Goal: Task Accomplishment & Management: Manage account settings

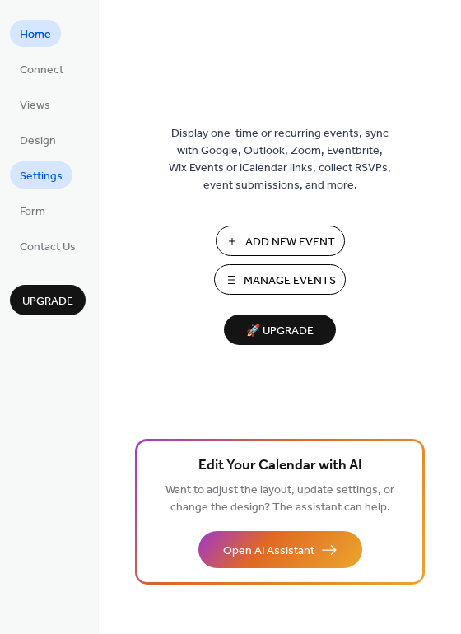
click at [36, 171] on span "Settings" at bounding box center [41, 176] width 43 height 17
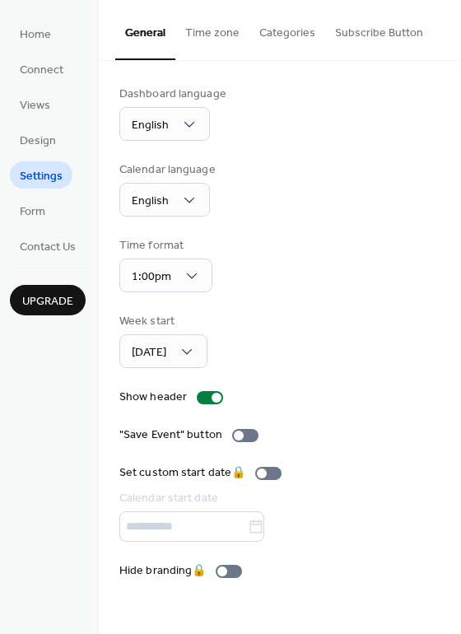
click at [222, 30] on button "Time zone" at bounding box center [212, 29] width 74 height 58
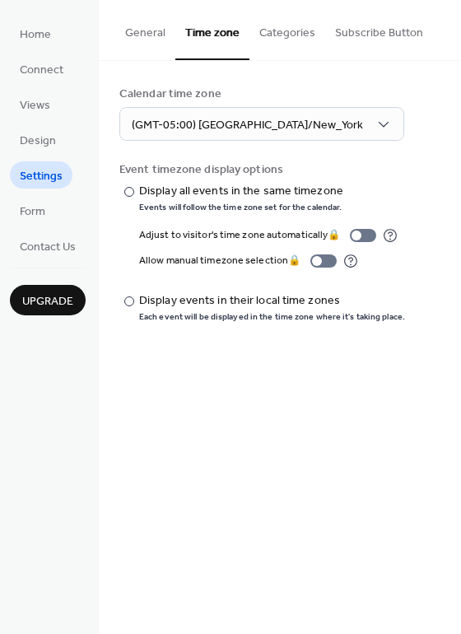
click at [290, 38] on button "Categories" at bounding box center [288, 29] width 76 height 58
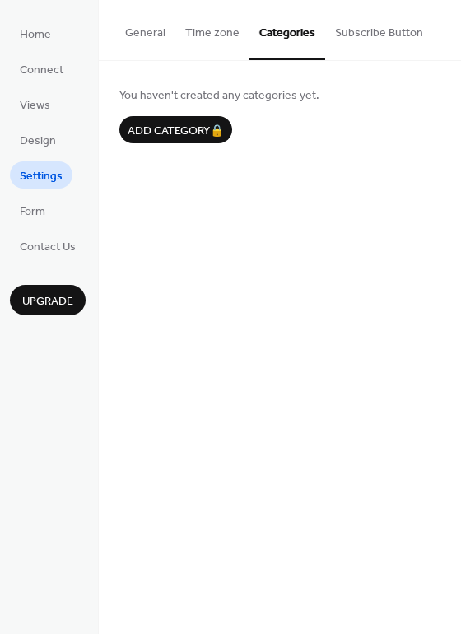
click at [347, 38] on button "Subscribe Button" at bounding box center [379, 29] width 108 height 58
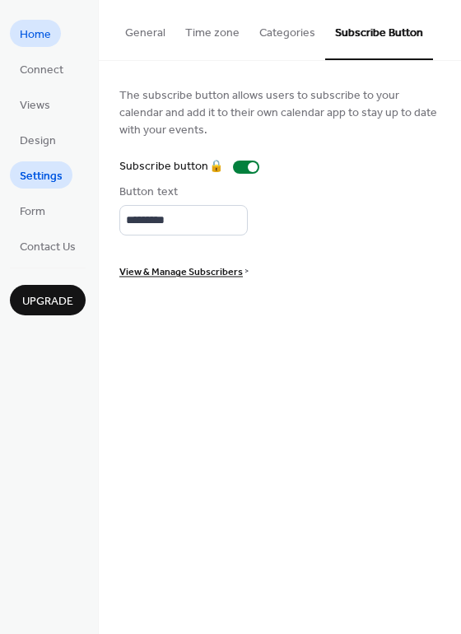
click at [42, 39] on span "Home" at bounding box center [35, 34] width 31 height 17
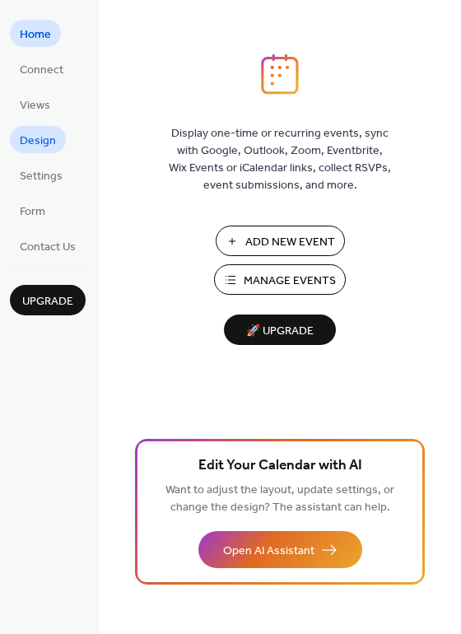
click at [41, 133] on span "Design" at bounding box center [38, 141] width 36 height 17
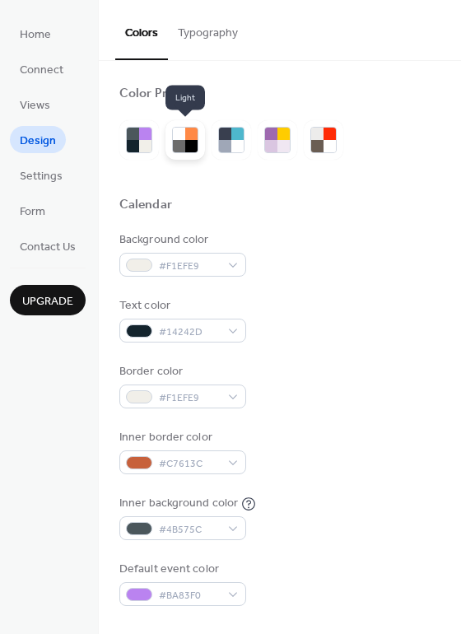
click at [182, 145] on div at bounding box center [179, 146] width 12 height 12
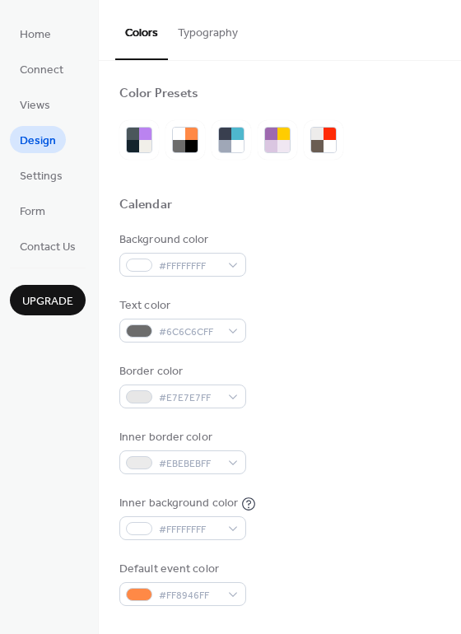
click at [199, 40] on button "Typography" at bounding box center [208, 29] width 80 height 58
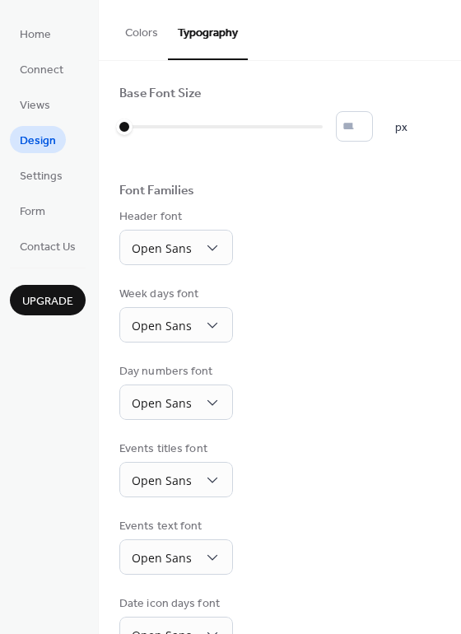
click at [130, 41] on button "Colors" at bounding box center [141, 29] width 53 height 58
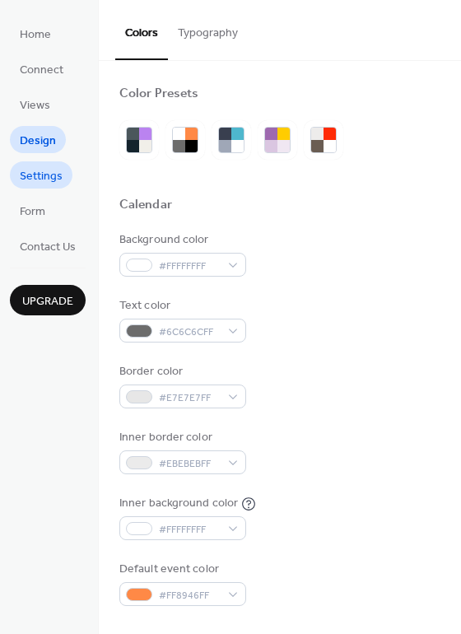
click at [51, 177] on span "Settings" at bounding box center [41, 176] width 43 height 17
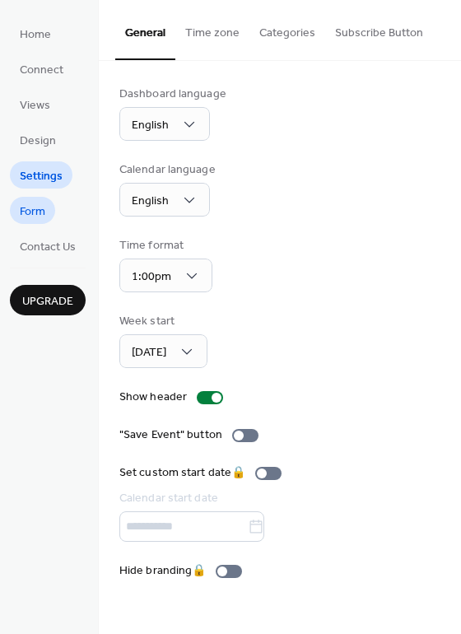
click at [28, 206] on span "Form" at bounding box center [33, 211] width 26 height 17
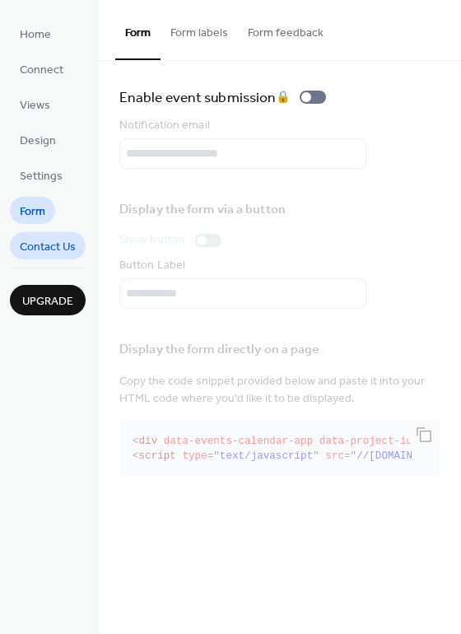
click at [34, 250] on span "Contact Us" at bounding box center [48, 247] width 56 height 17
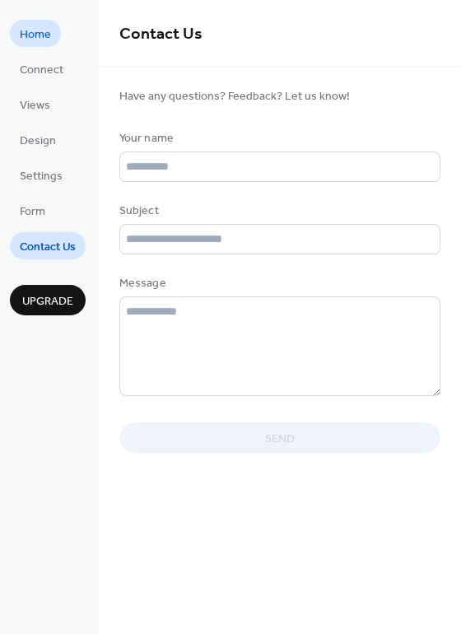
click at [21, 30] on span "Home" at bounding box center [35, 34] width 31 height 17
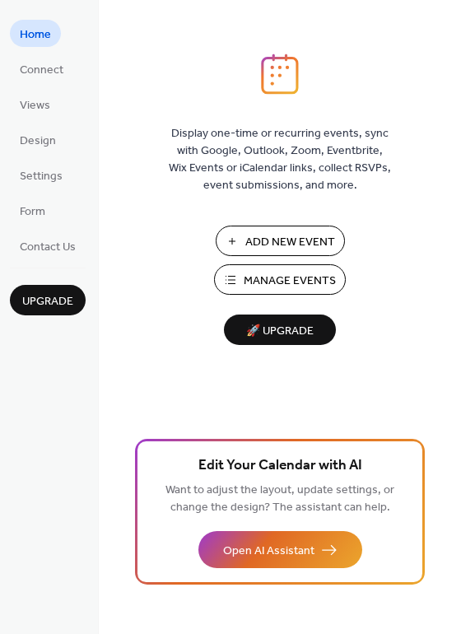
click at [280, 273] on span "Manage Events" at bounding box center [290, 281] width 92 height 17
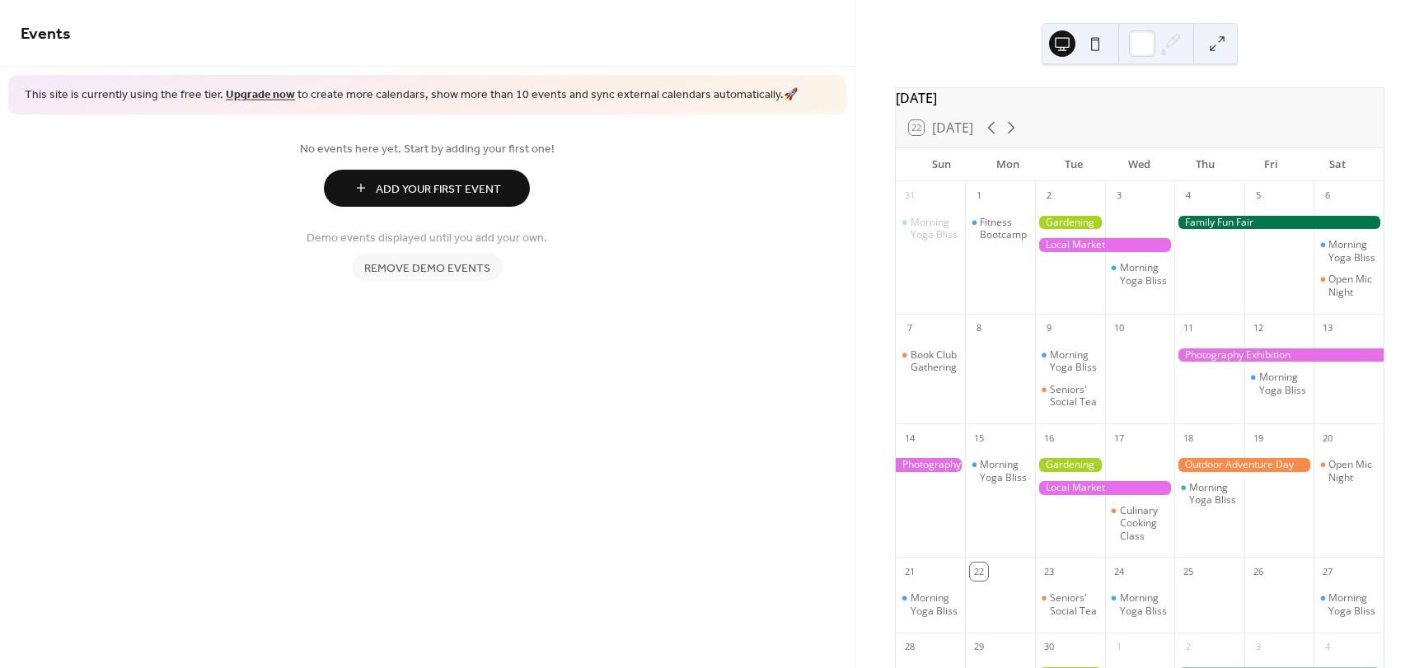
click at [1213, 230] on div at bounding box center [1278, 223] width 209 height 14
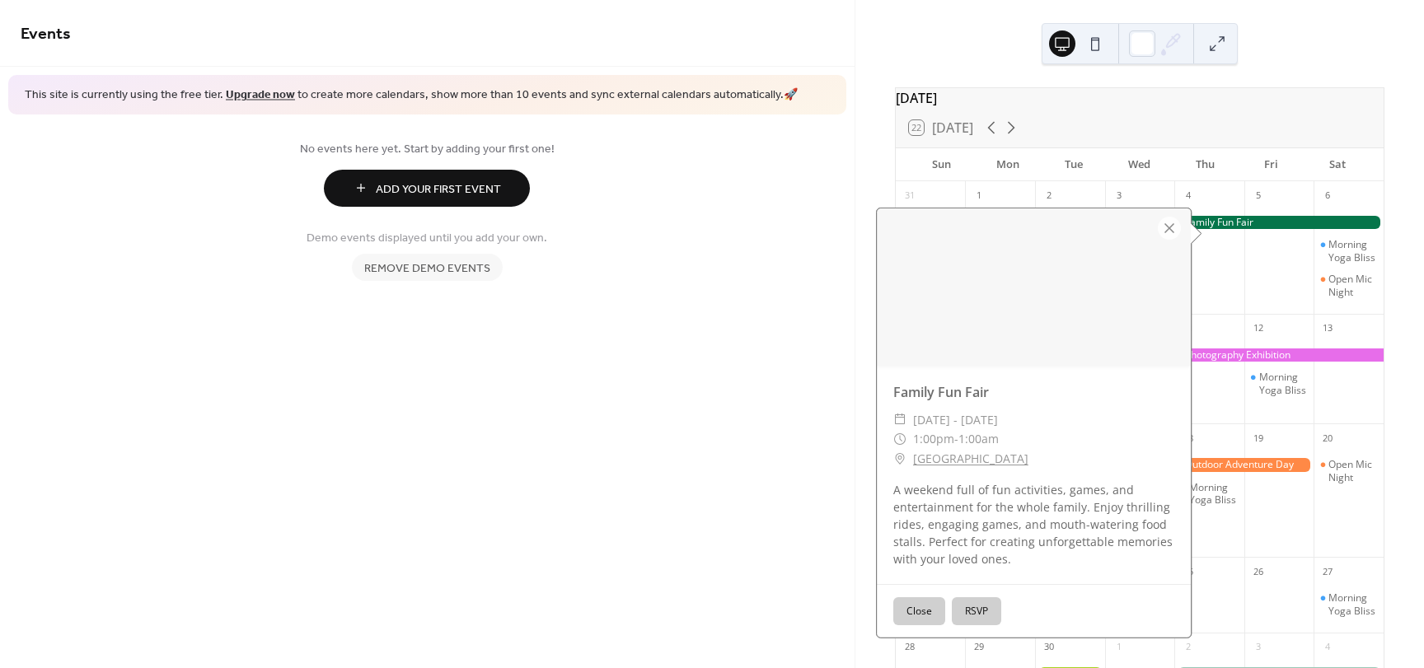
click at [922, 605] on button "Close" at bounding box center [919, 611] width 52 height 28
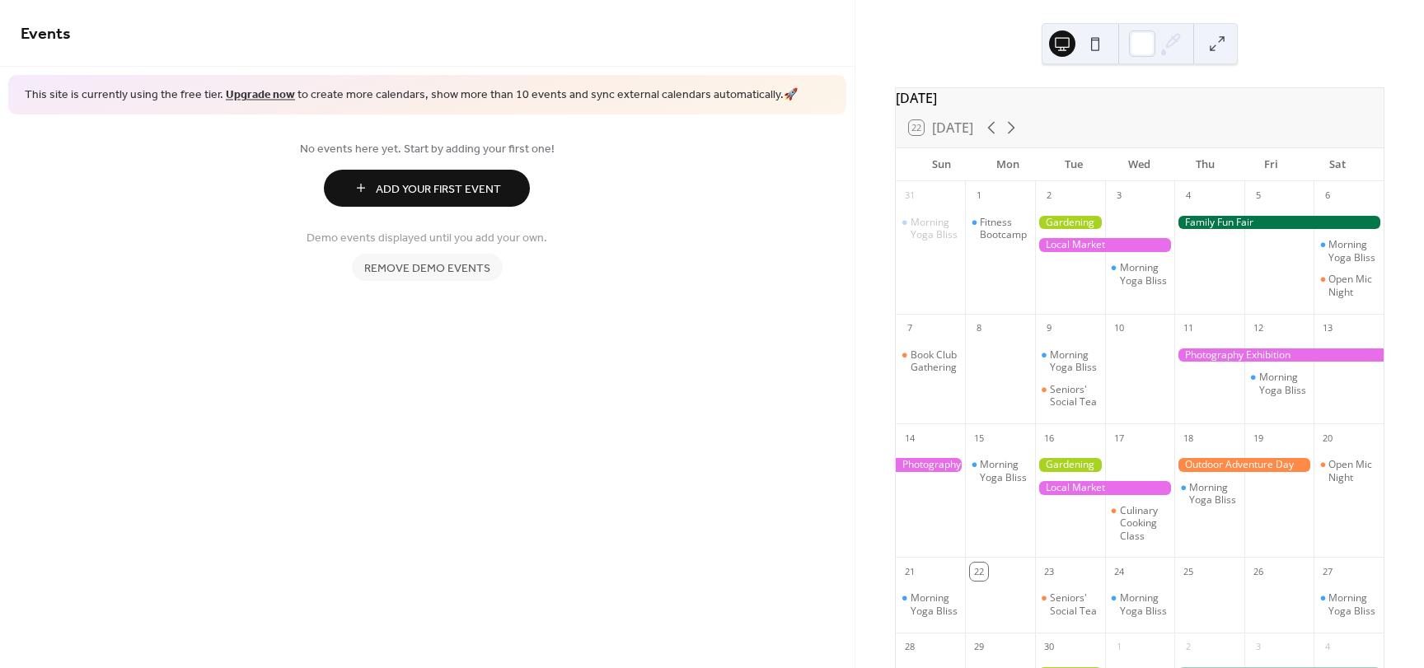
click at [1230, 230] on div at bounding box center [1278, 223] width 209 height 14
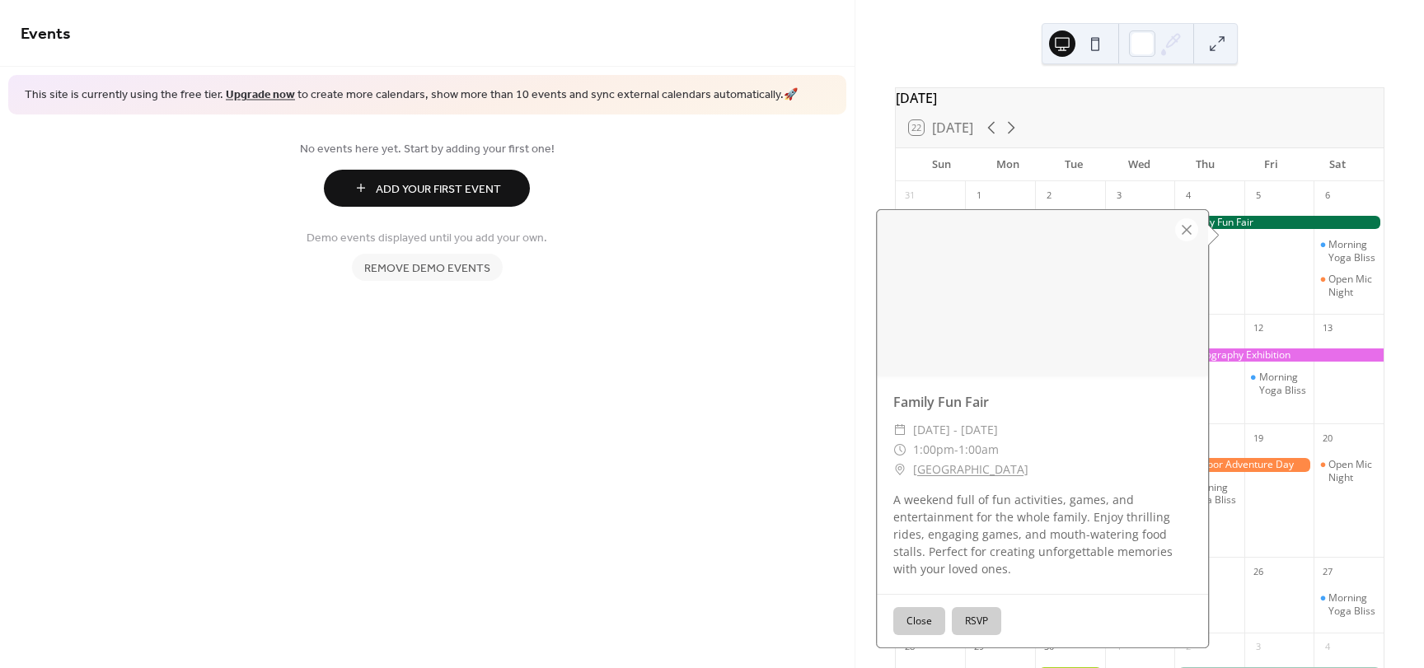
click at [1254, 225] on div at bounding box center [1278, 223] width 209 height 14
click at [1207, 220] on div at bounding box center [1210, 219] width 23 height 23
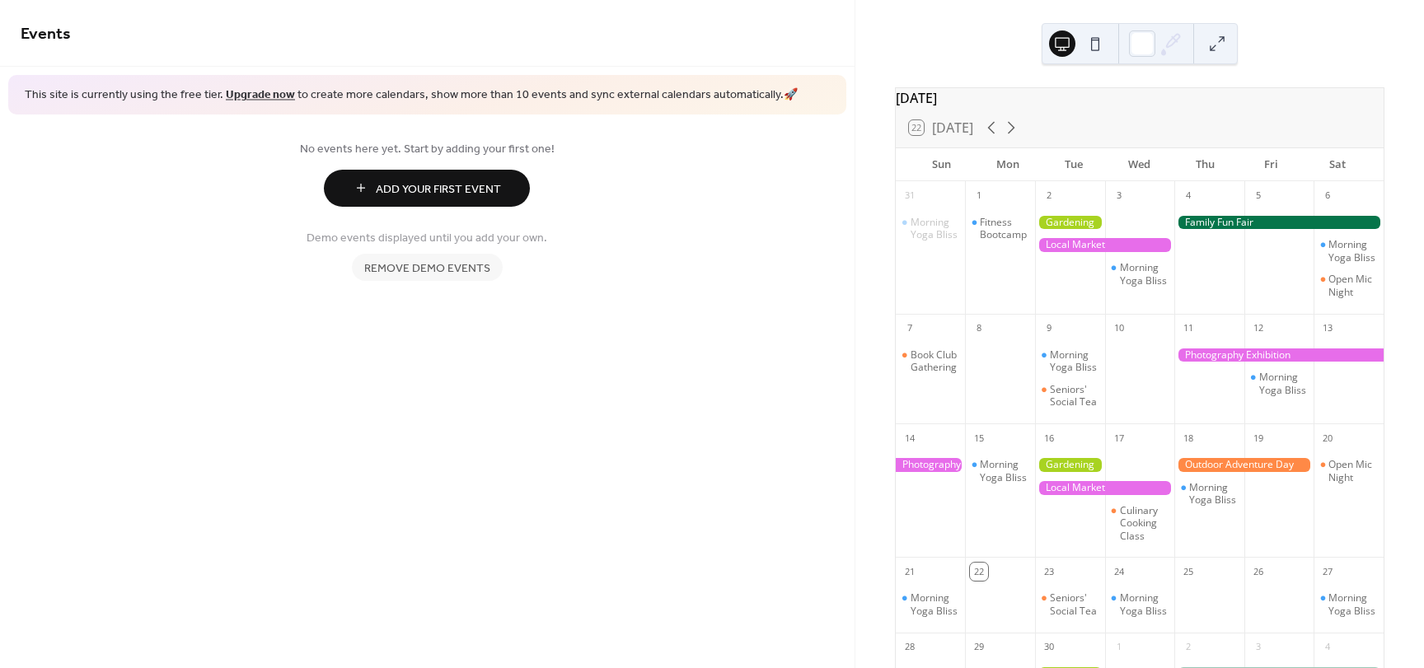
click at [1204, 230] on div at bounding box center [1278, 223] width 209 height 14
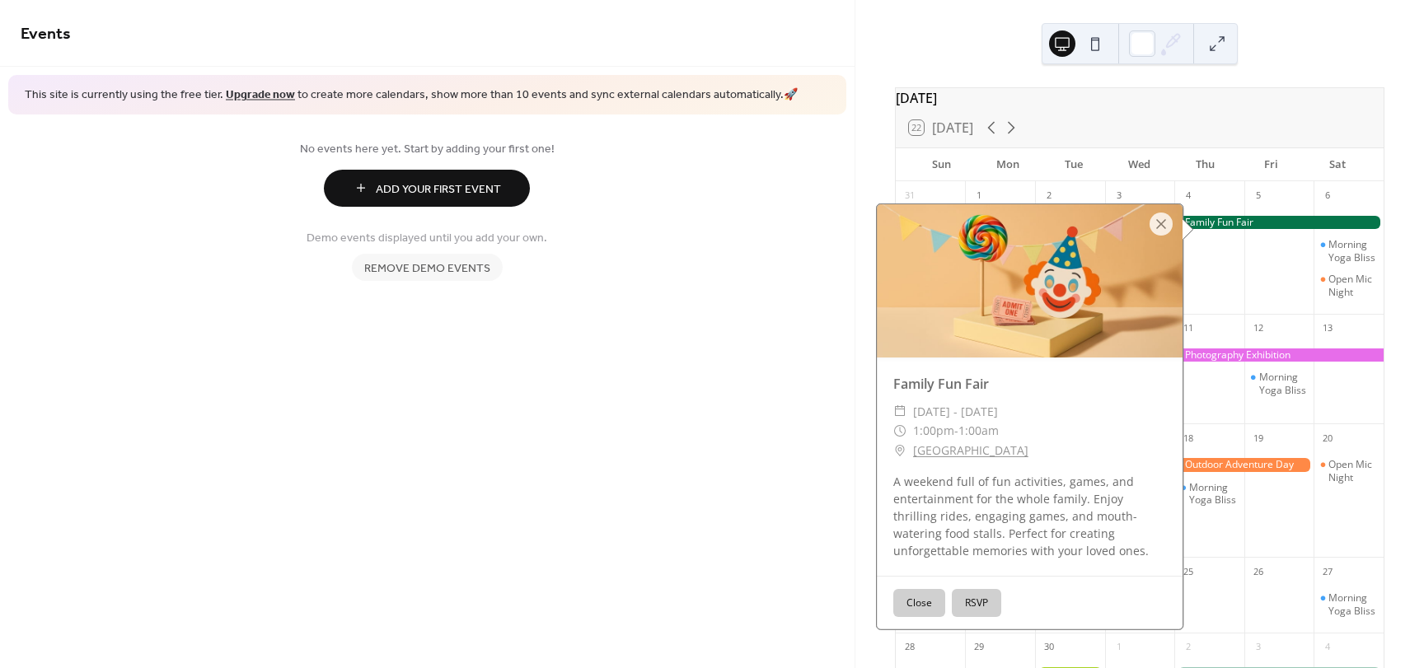
click at [922, 605] on button "Close" at bounding box center [919, 603] width 52 height 28
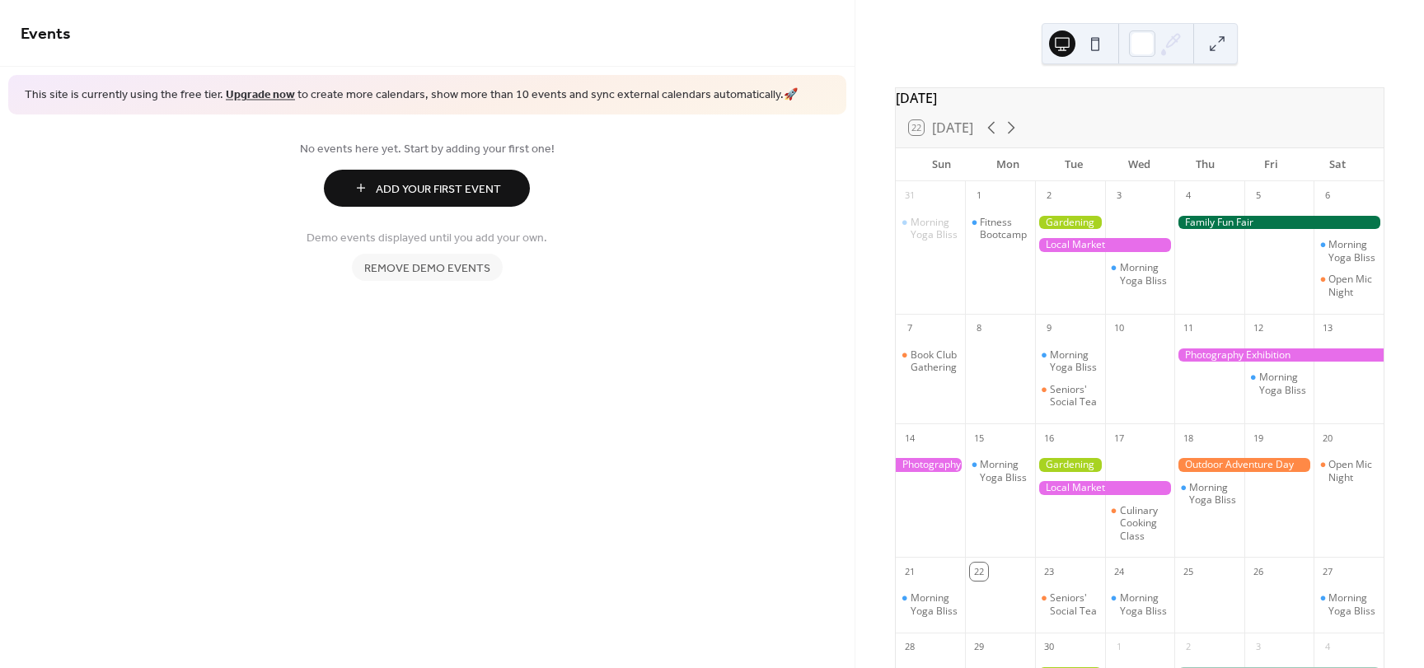
click at [434, 259] on span "Remove demo events" at bounding box center [427, 267] width 126 height 17
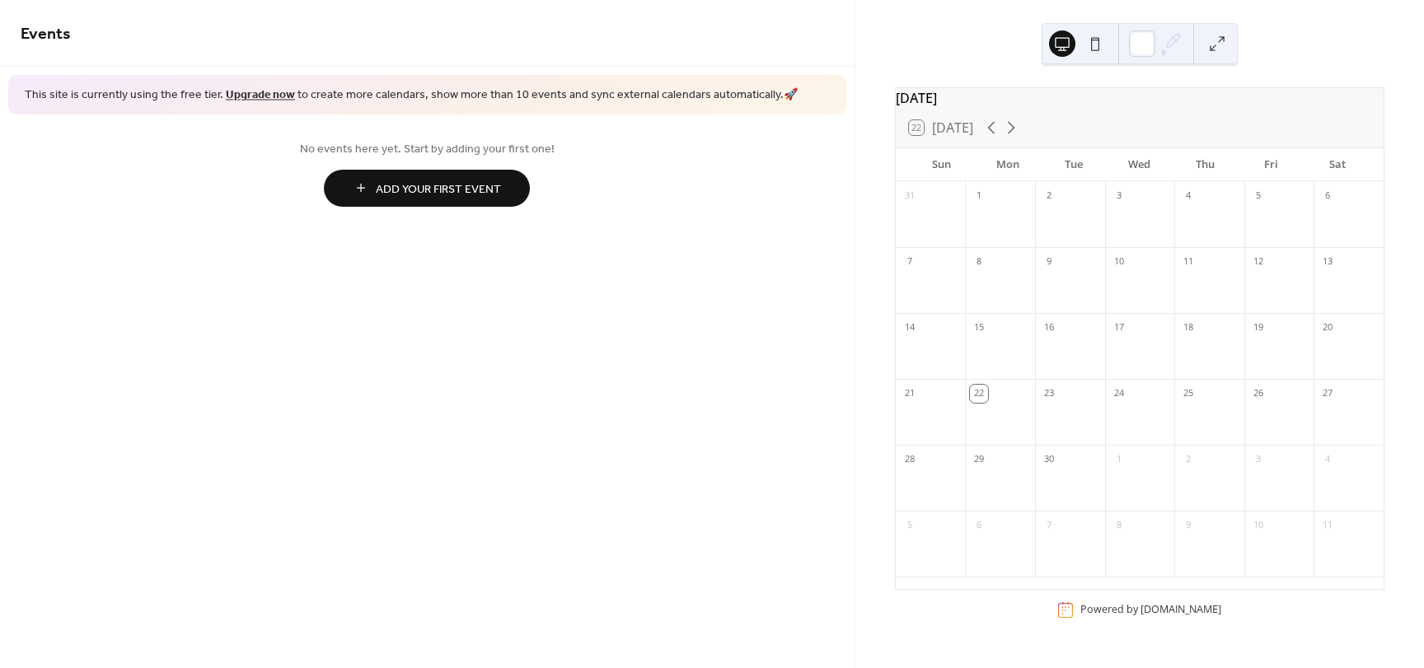
click at [419, 194] on span "Add Your First Event" at bounding box center [438, 188] width 125 height 17
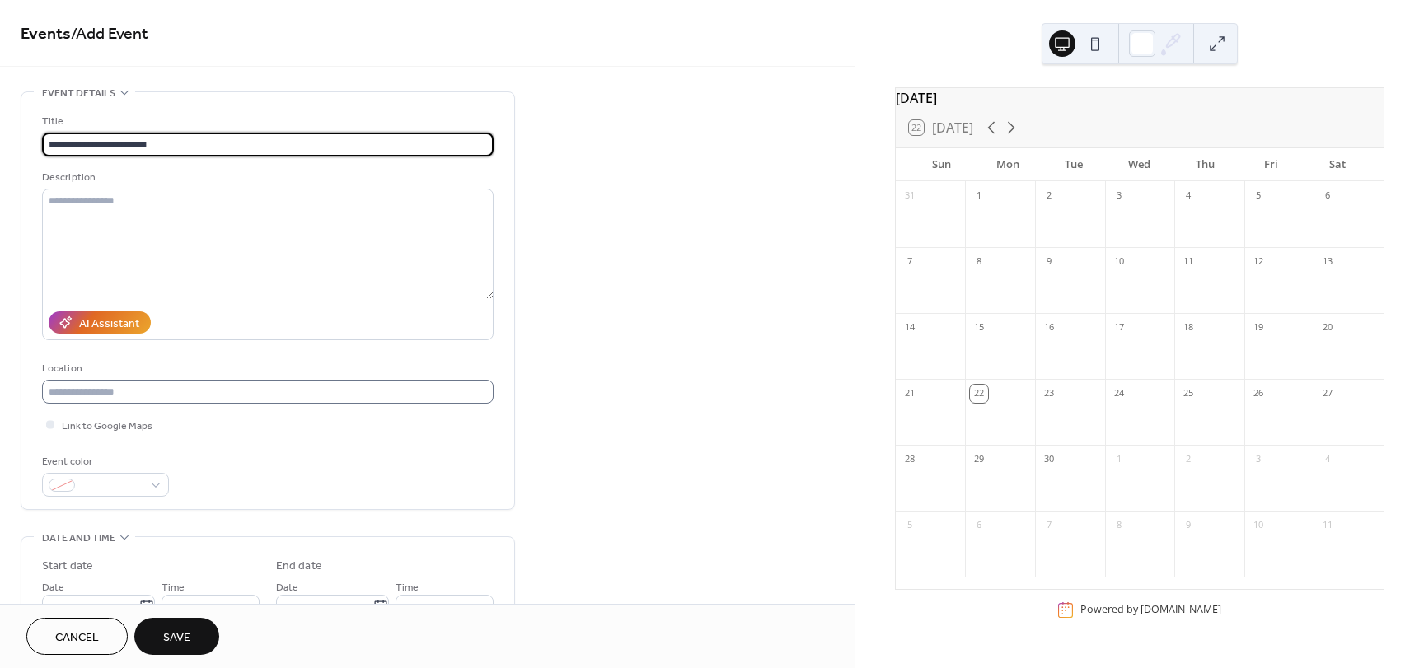
type input "**********"
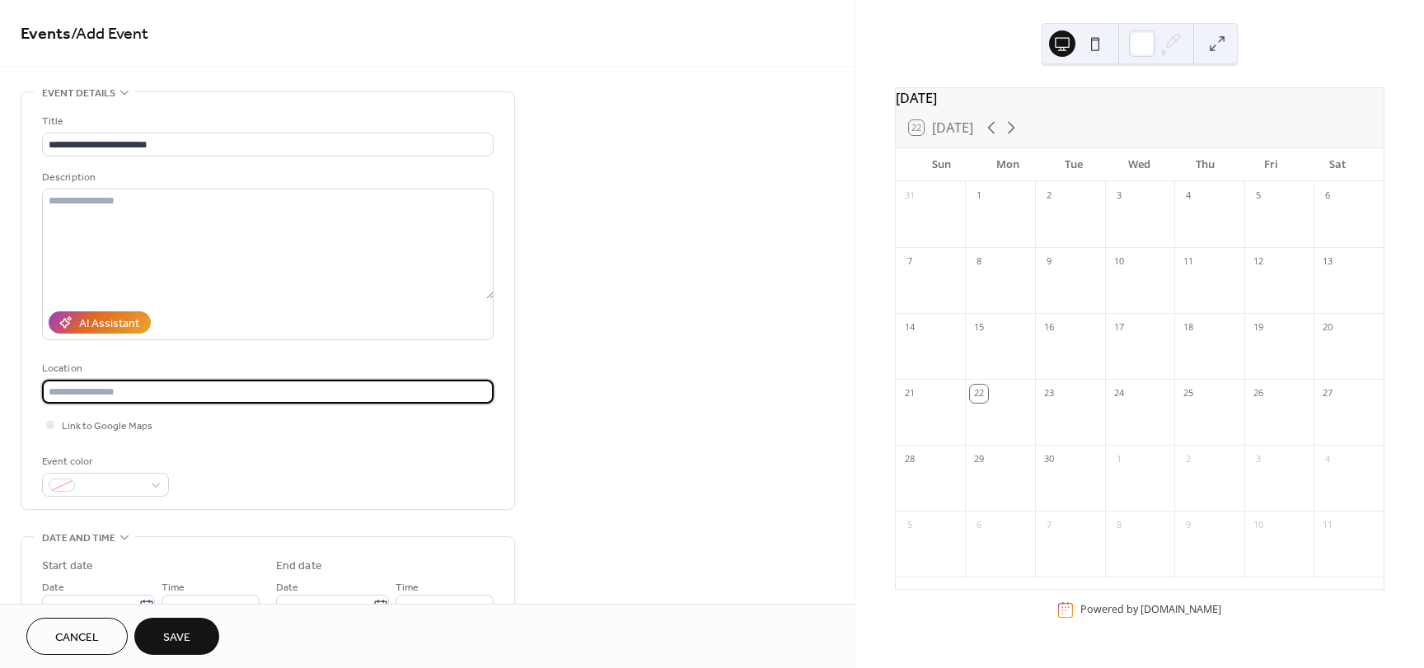
click at [201, 398] on input "text" at bounding box center [267, 392] width 451 height 24
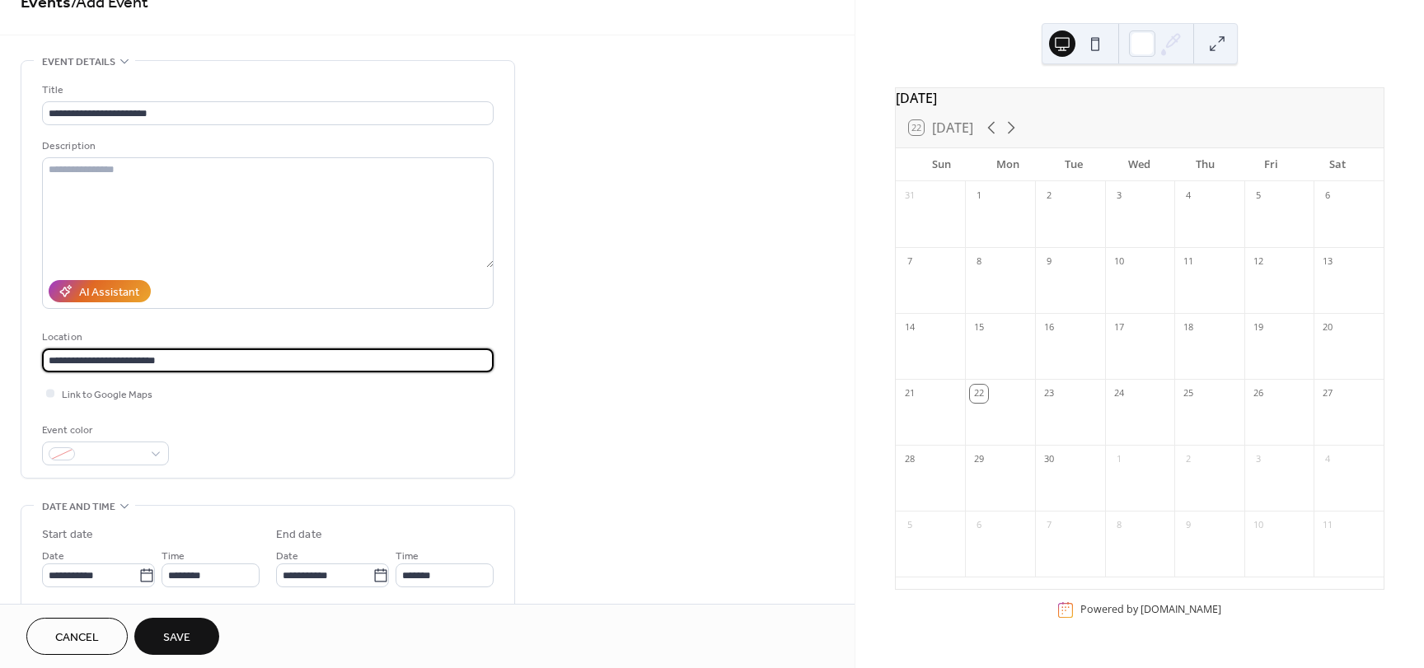
scroll to position [82, 0]
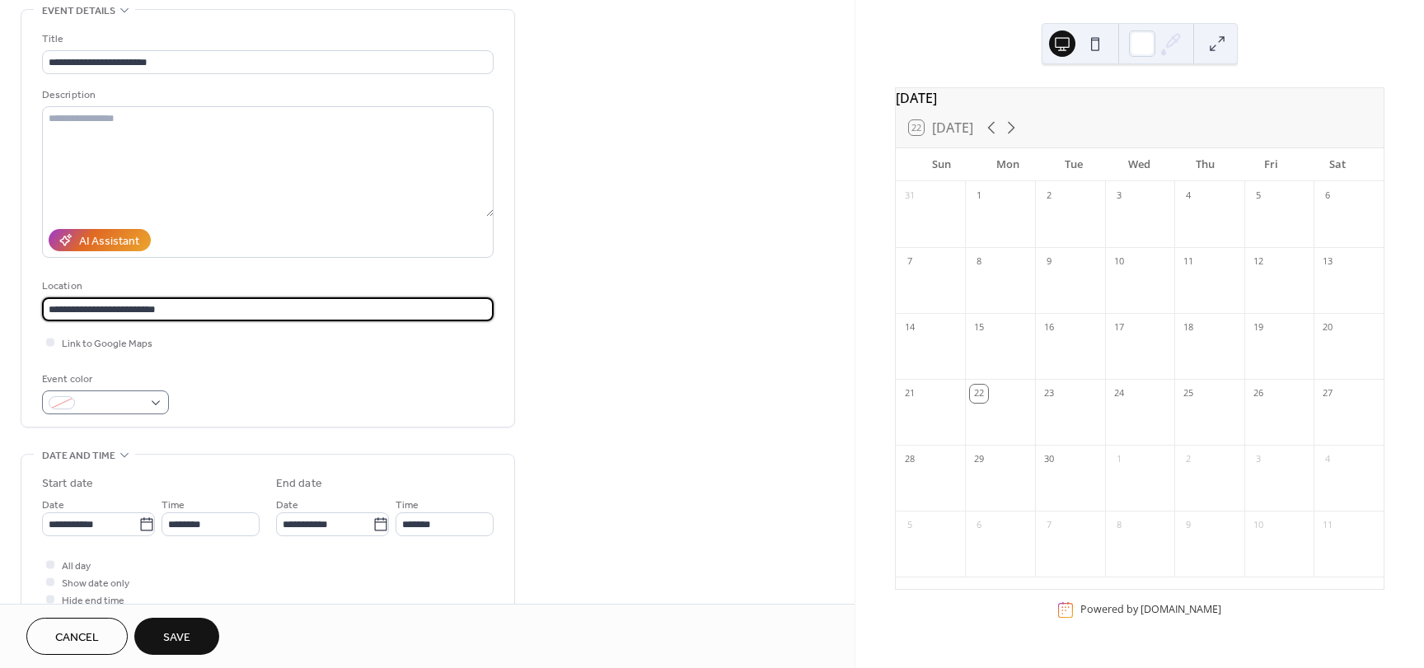
type input "**********"
click at [152, 403] on div at bounding box center [105, 402] width 127 height 24
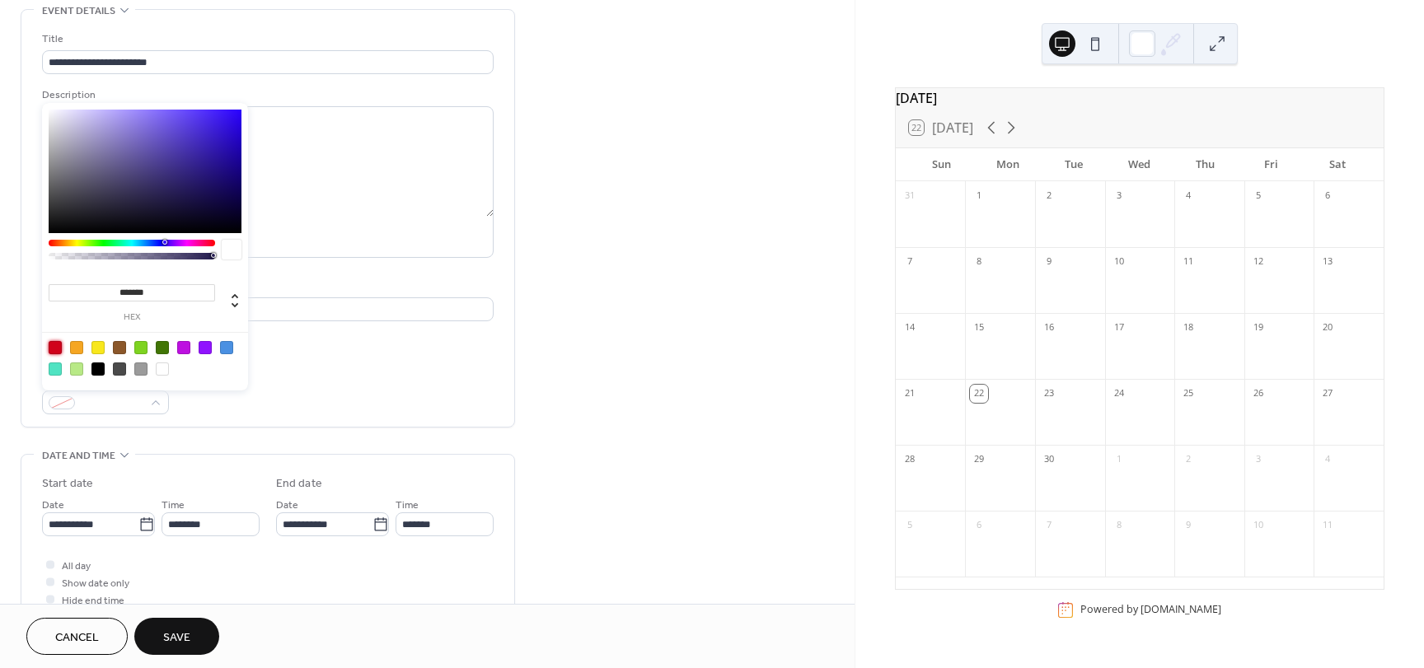
click at [54, 349] on div at bounding box center [55, 347] width 13 height 13
type input "*******"
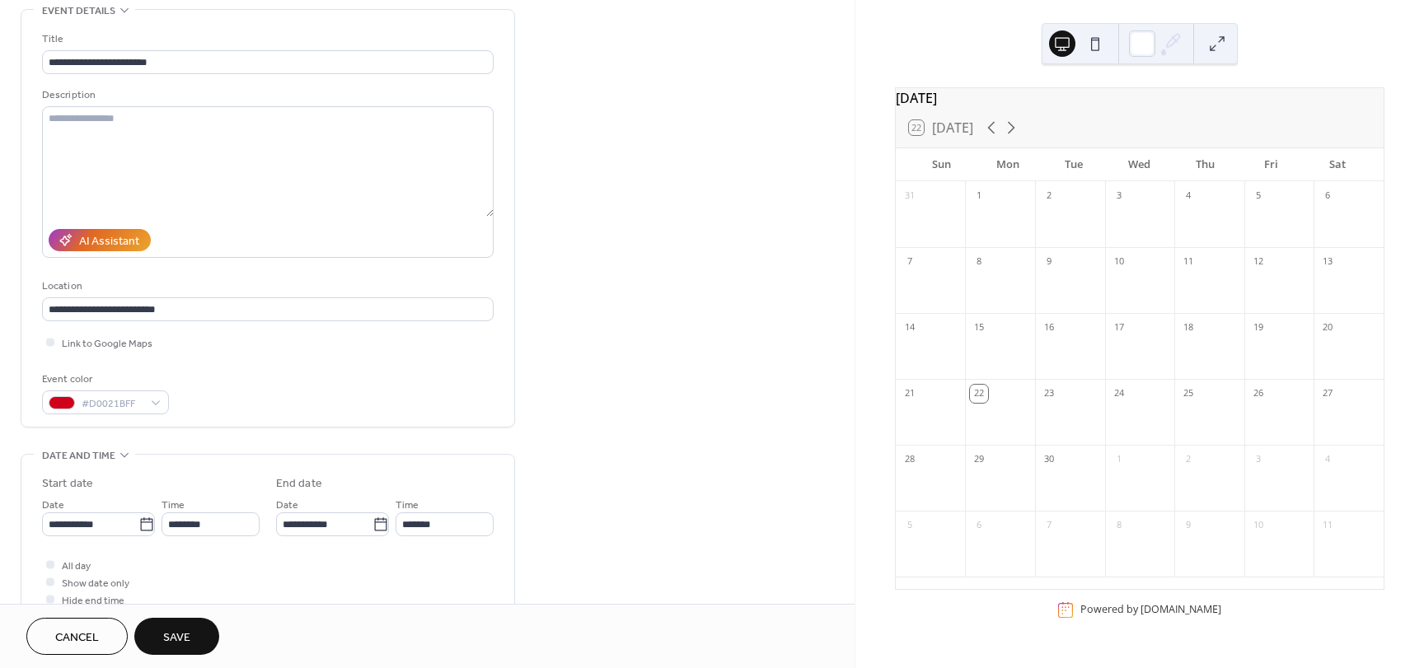
click at [355, 380] on div "Event color #D0021BFF" at bounding box center [267, 393] width 451 height 44
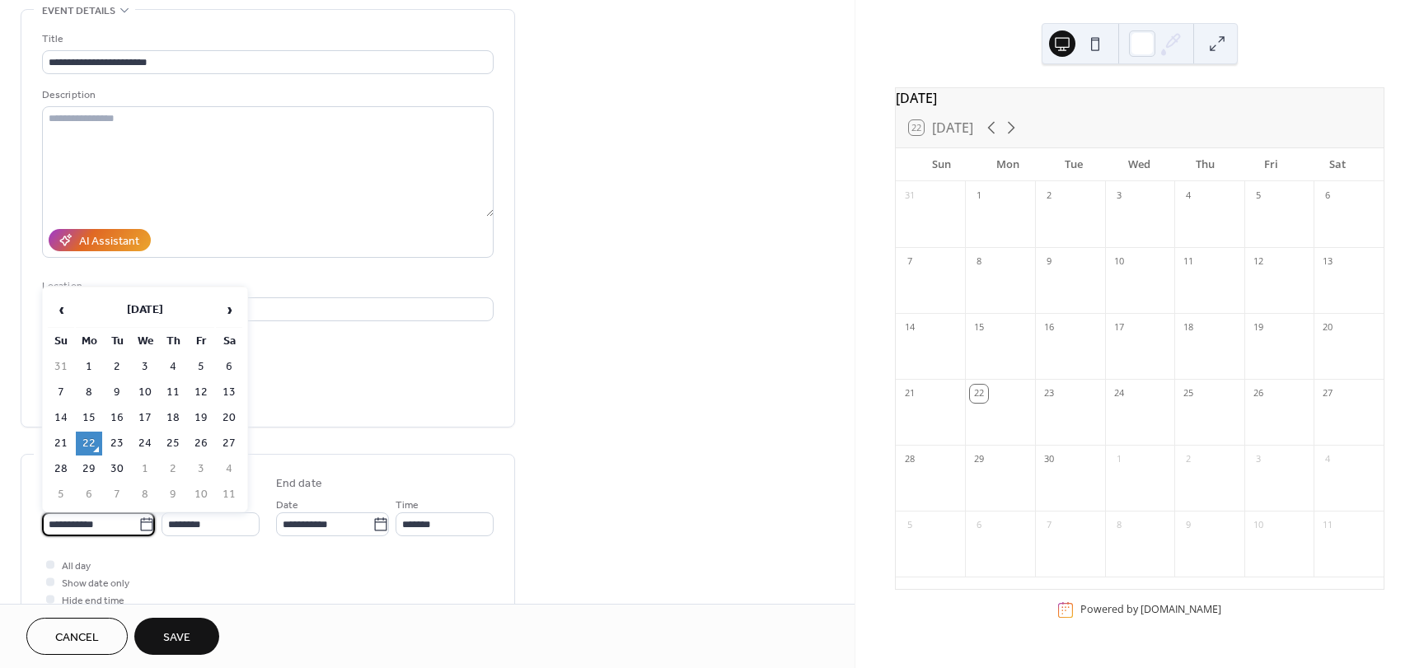
click at [105, 521] on input "**********" at bounding box center [90, 524] width 96 height 24
click at [119, 442] on td "23" at bounding box center [117, 444] width 26 height 24
type input "**********"
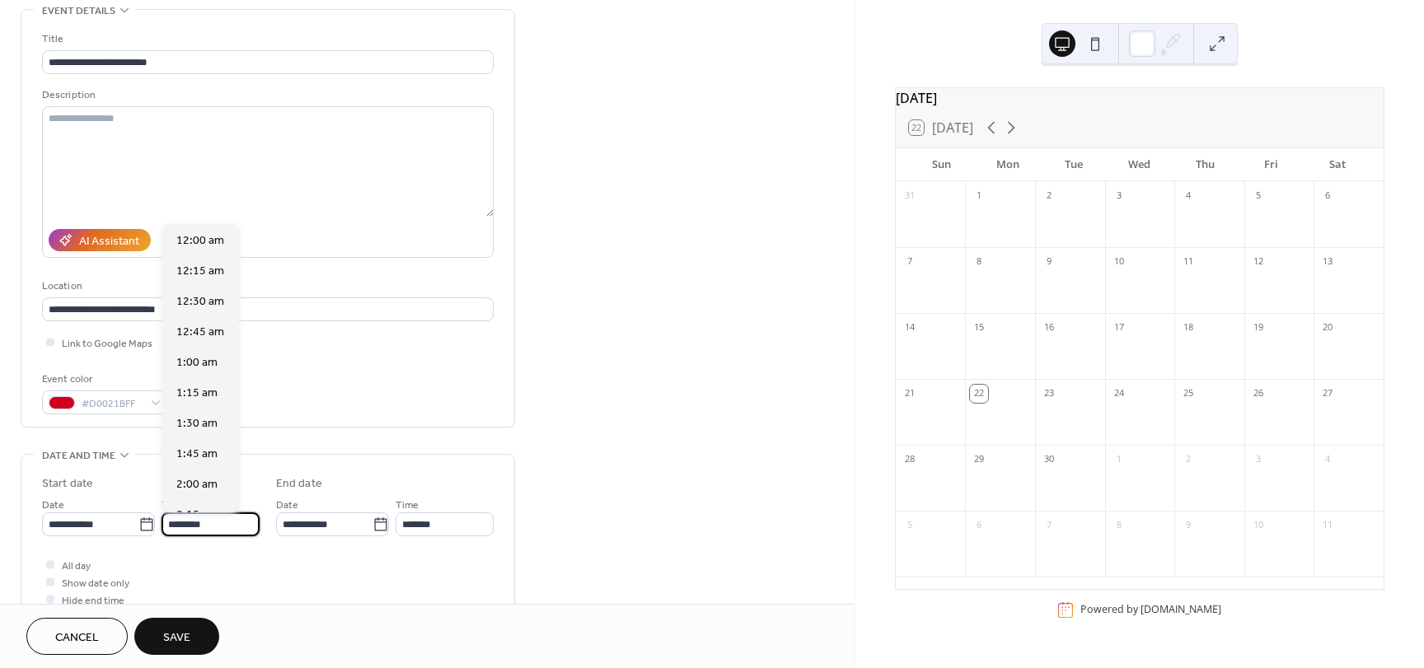
click at [222, 521] on input "********" at bounding box center [210, 524] width 98 height 24
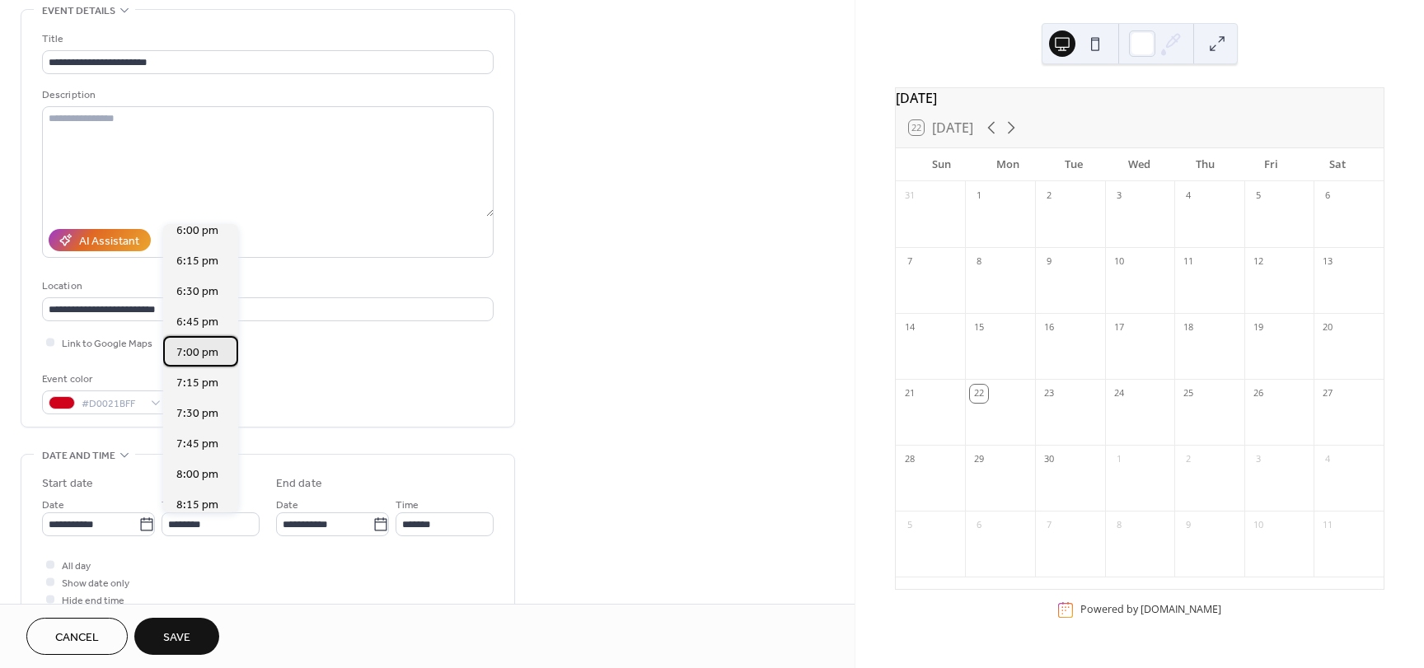
click at [184, 356] on span "7:00 pm" at bounding box center [197, 352] width 42 height 17
type input "*******"
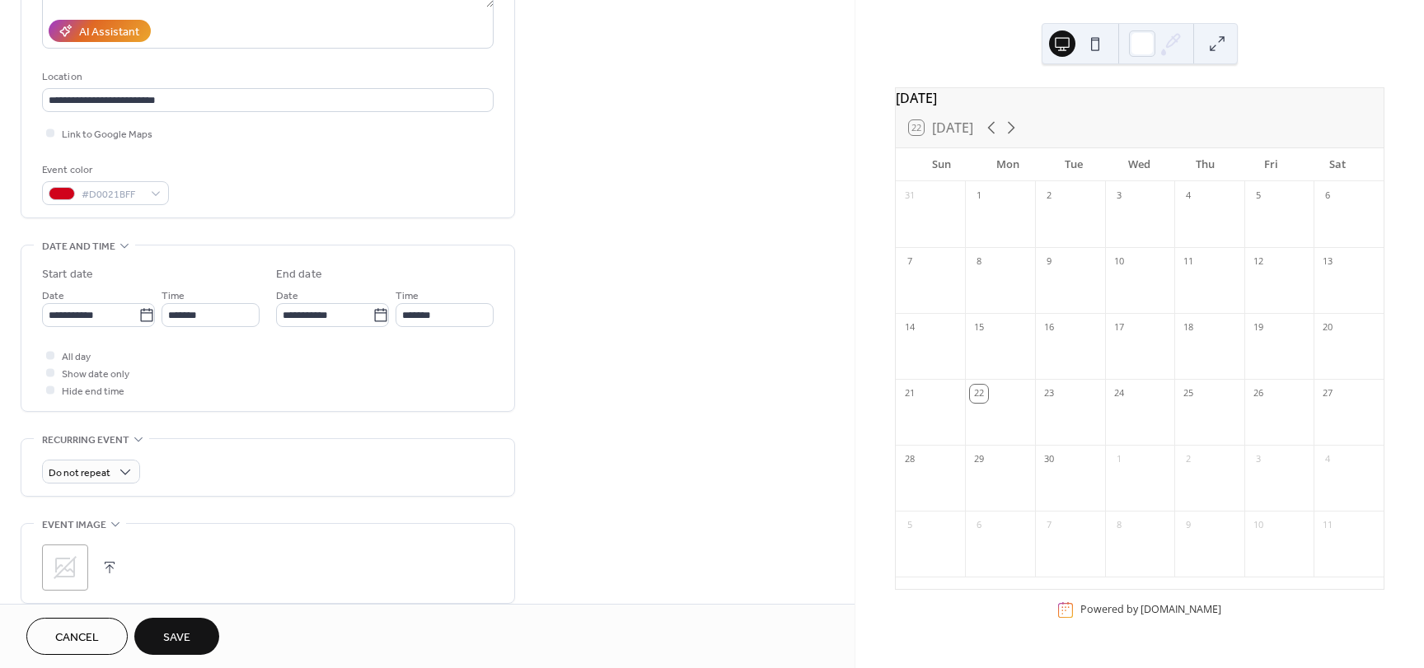
scroll to position [330, 0]
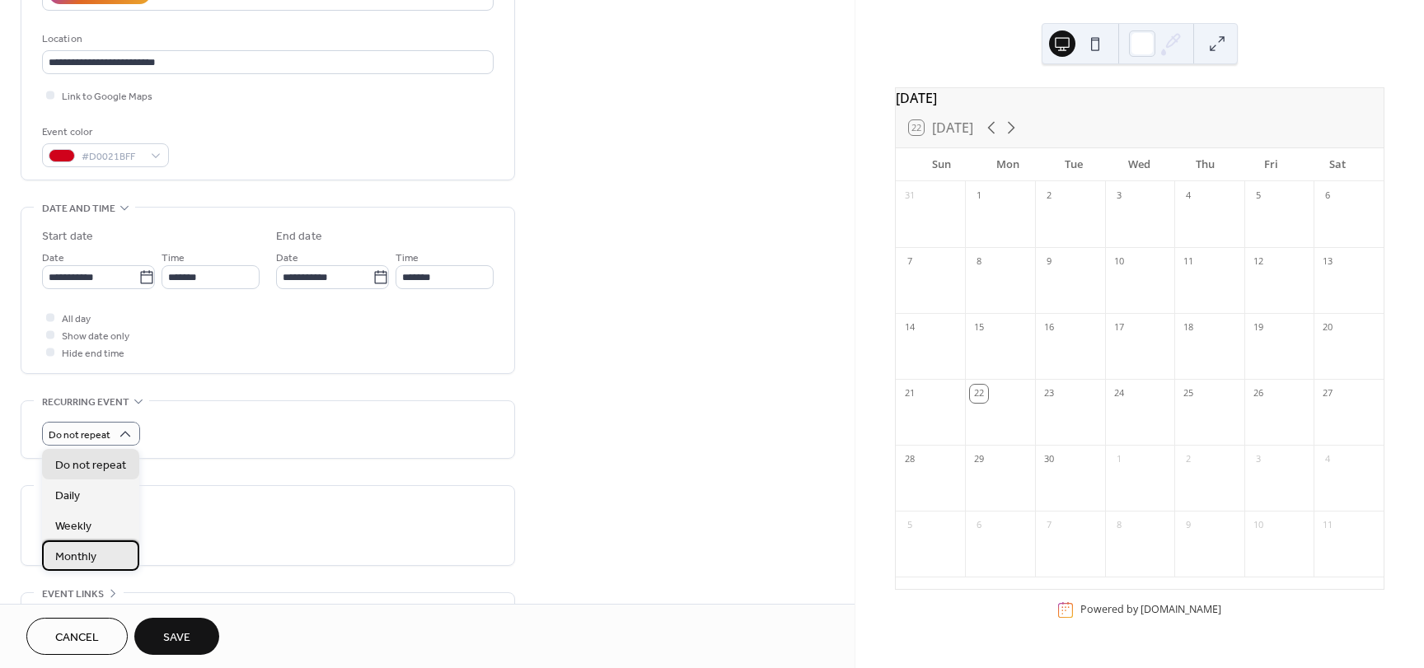
click at [100, 551] on div "Monthly" at bounding box center [90, 555] width 97 height 30
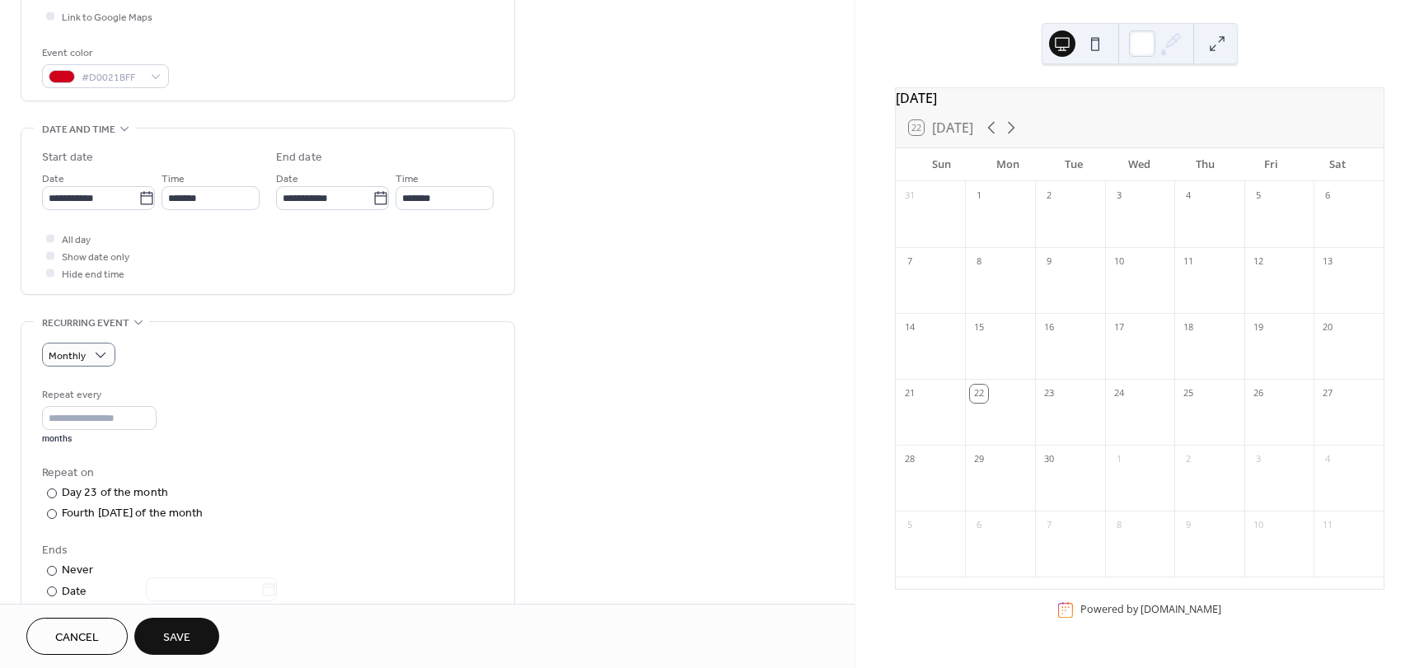
scroll to position [412, 0]
drag, startPoint x: 50, startPoint y: 508, endPoint x: 65, endPoint y: 504, distance: 15.4
click at [51, 508] on div at bounding box center [52, 511] width 10 height 10
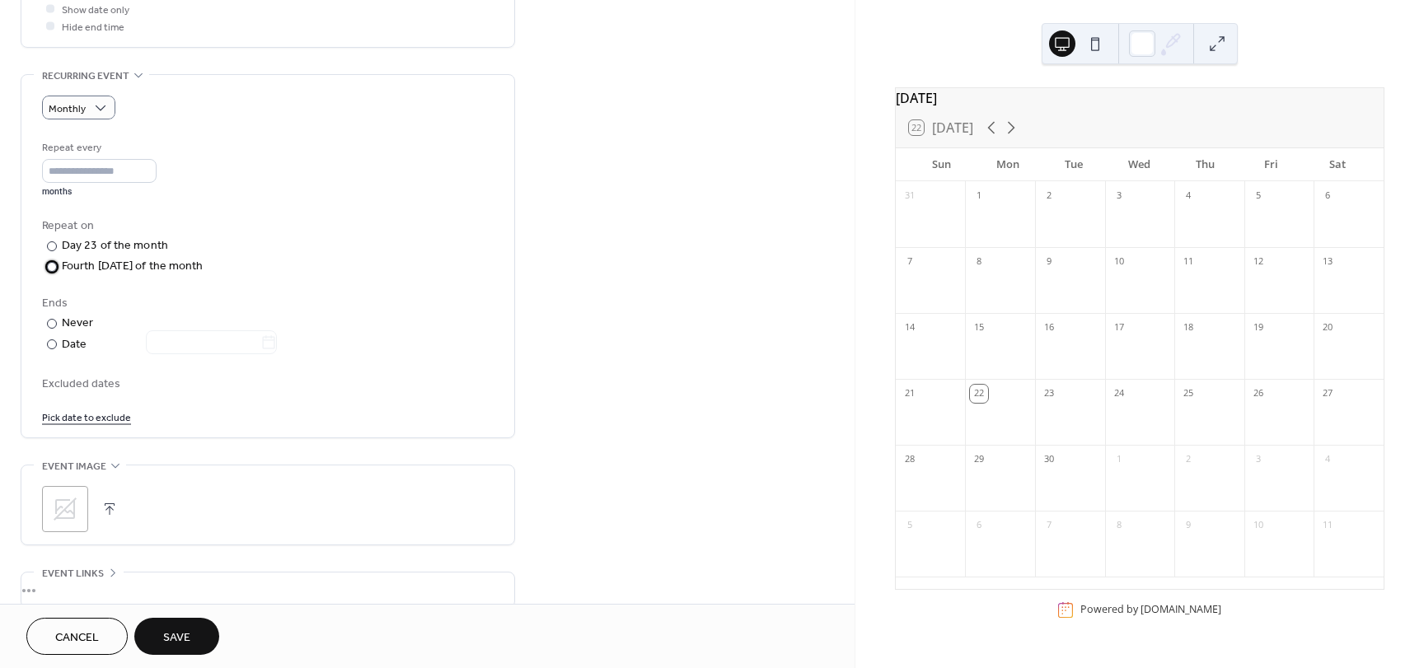
scroll to position [659, 0]
click at [181, 632] on span "Save" at bounding box center [176, 637] width 27 height 17
